Goal: Information Seeking & Learning: Check status

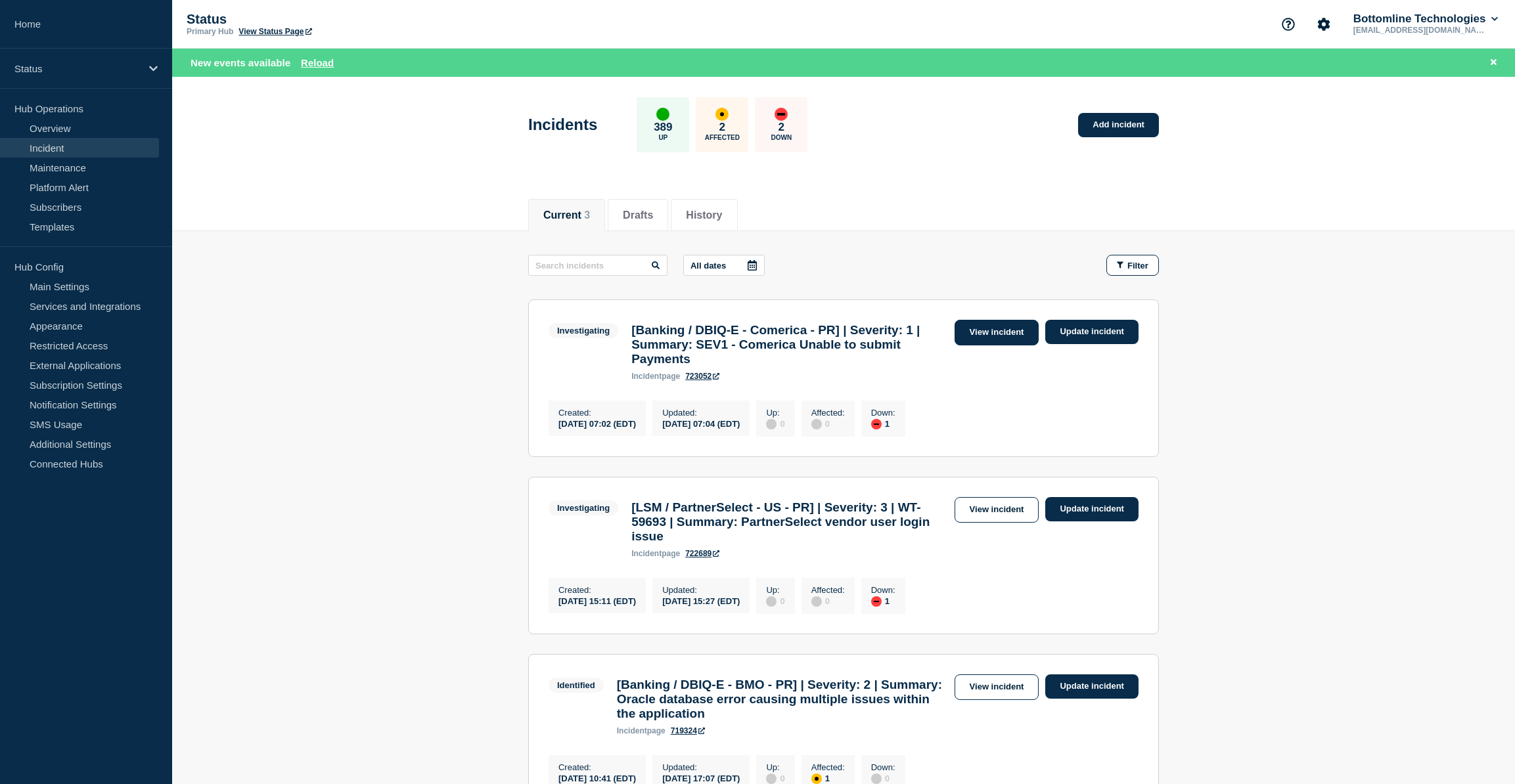
click at [1023, 337] on link "View incident" at bounding box center [997, 333] width 85 height 25
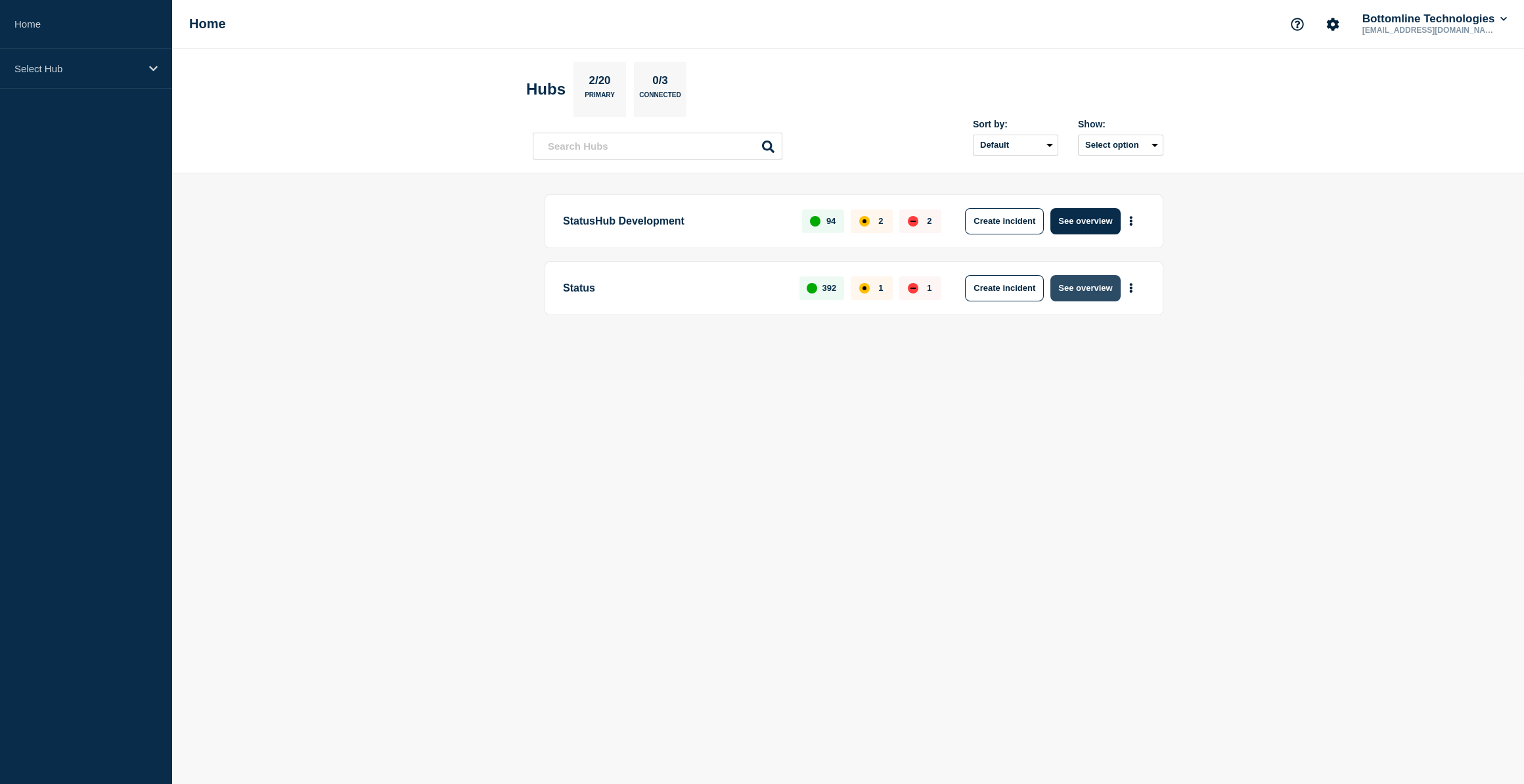
click at [1076, 293] on button "See overview" at bounding box center [1085, 288] width 70 height 26
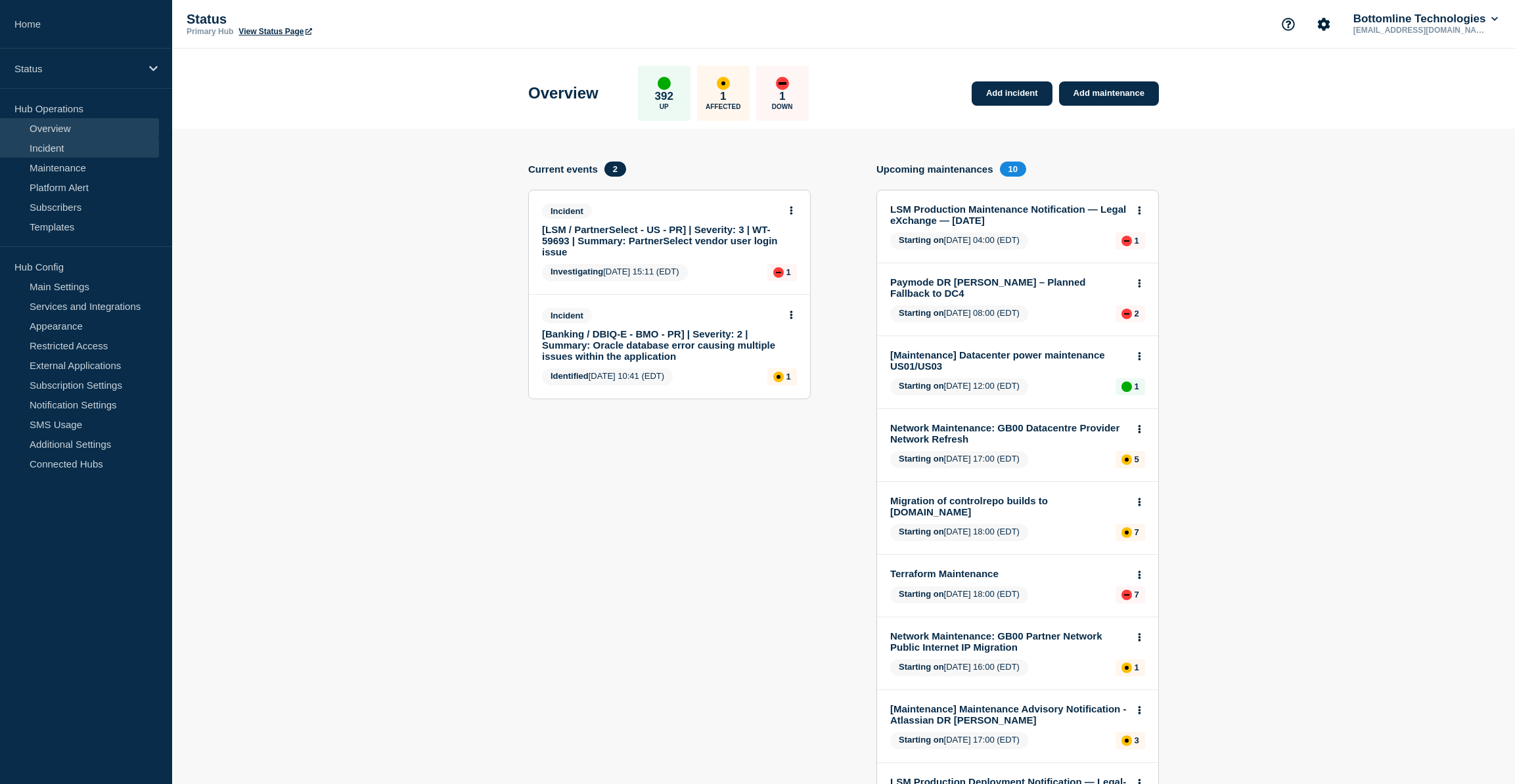
click at [60, 151] on link "Incident" at bounding box center [79, 147] width 159 height 19
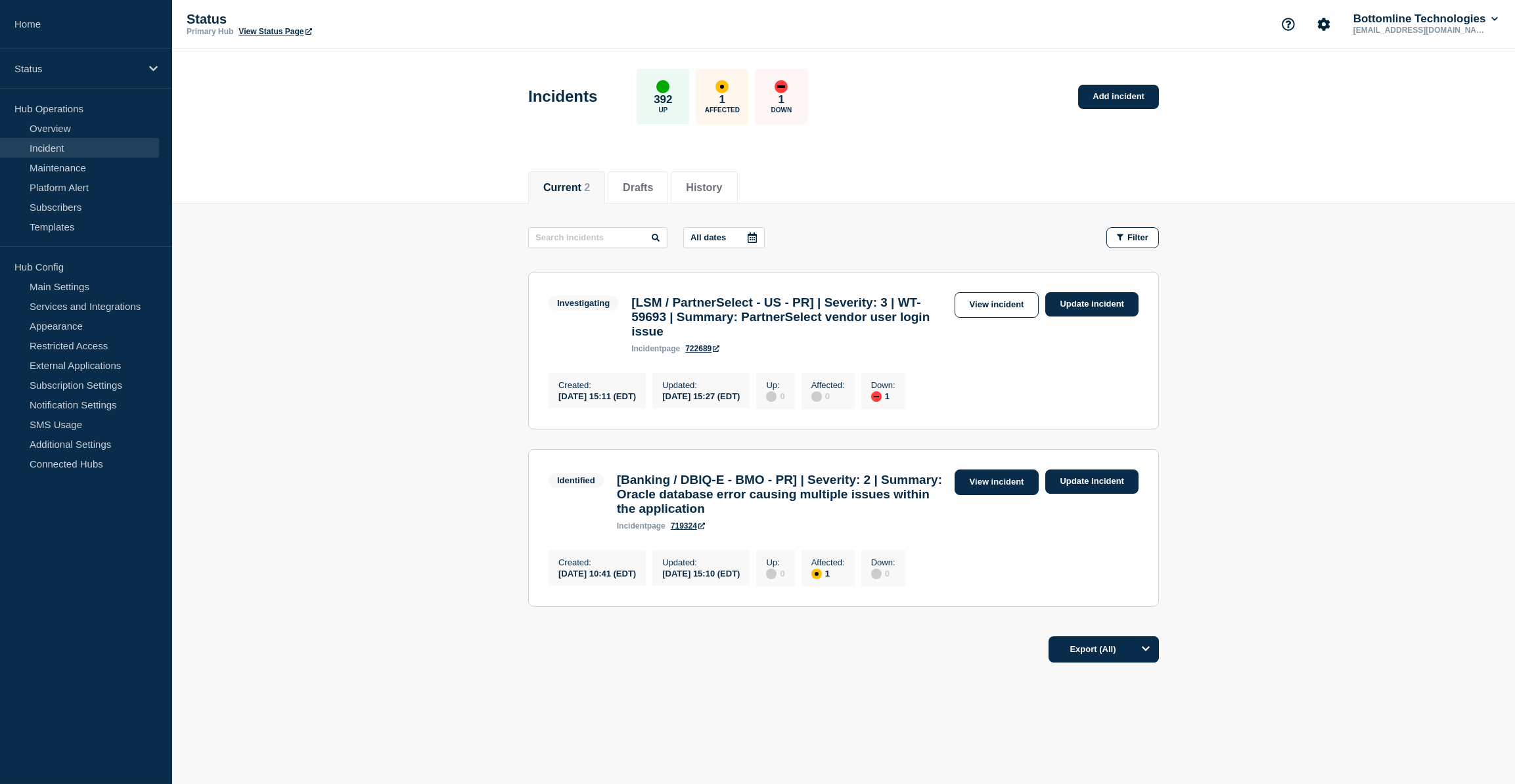
click at [1022, 495] on link "View incident" at bounding box center [997, 482] width 85 height 25
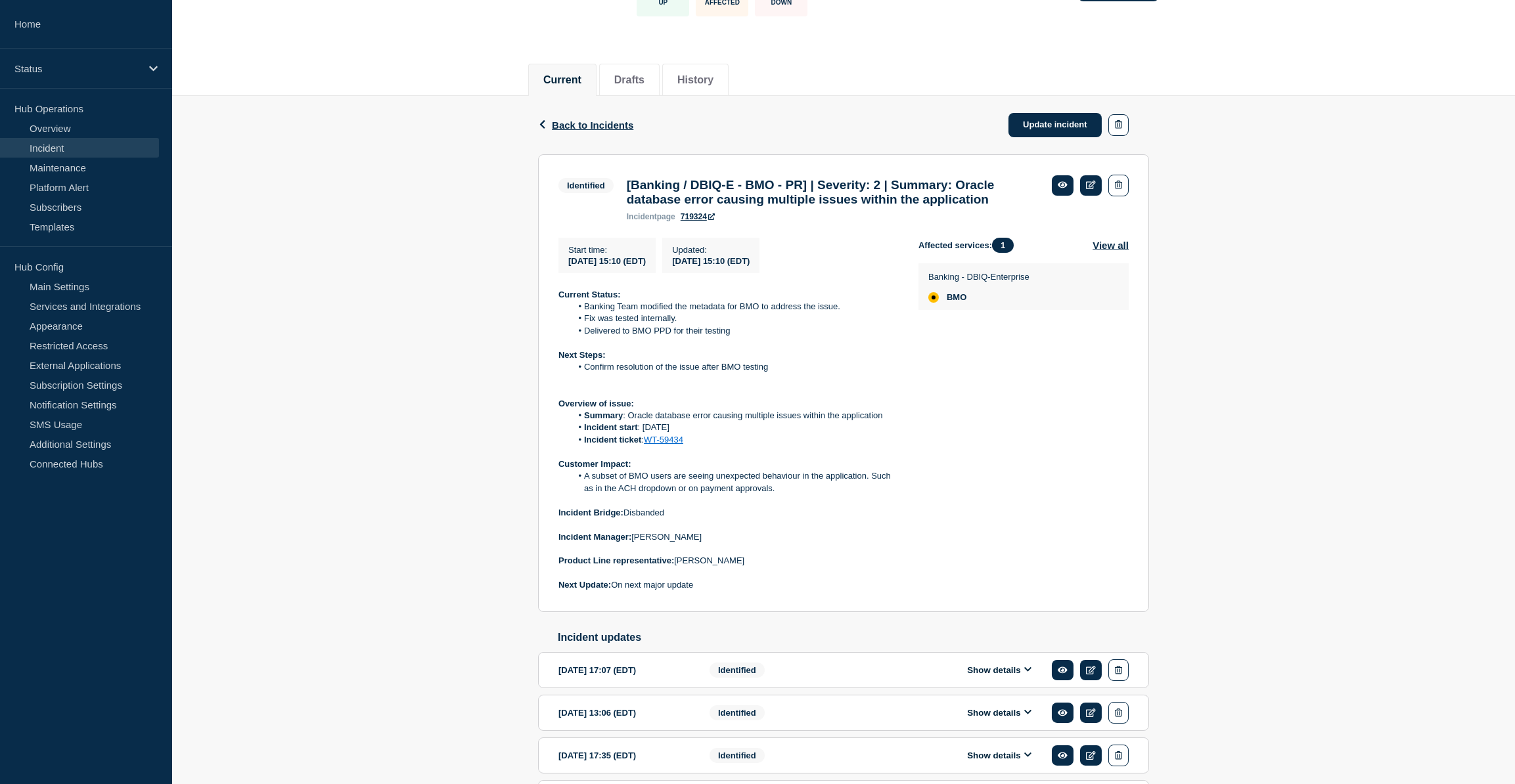
scroll to position [119, 0]
